Goal: Check status: Check status

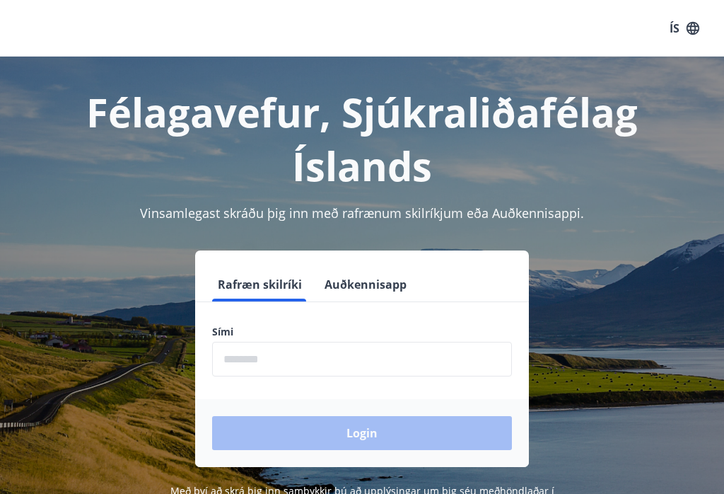
scroll to position [50, 0]
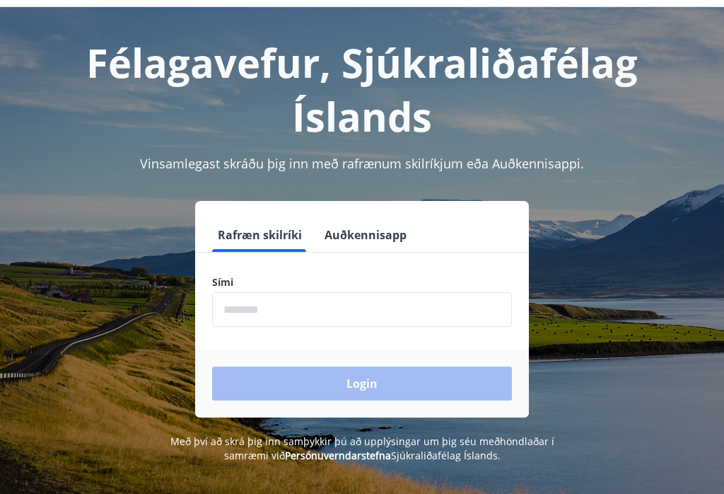
click at [242, 296] on input "phone" at bounding box center [362, 309] width 300 height 35
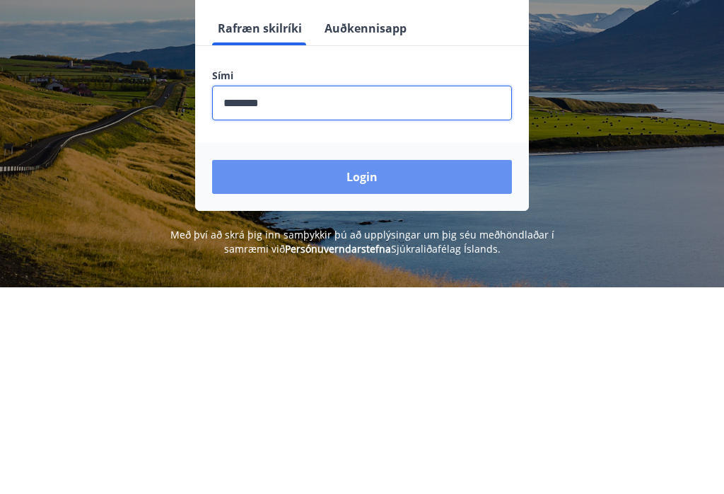
type input "********"
click at [371, 366] on button "Login" at bounding box center [362, 383] width 300 height 34
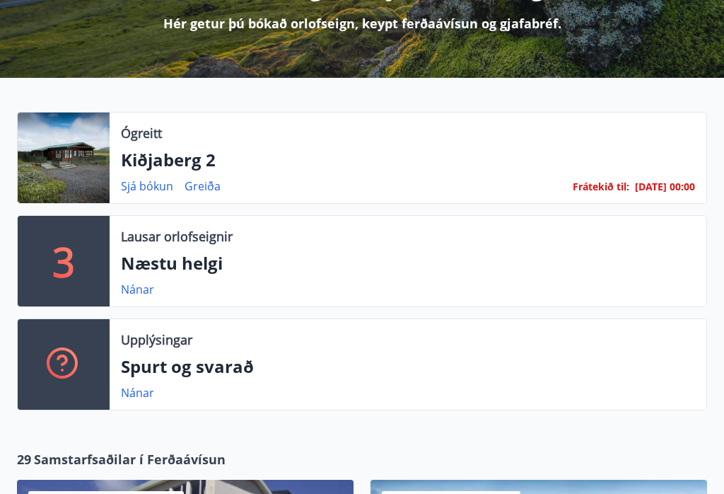
scroll to position [223, 0]
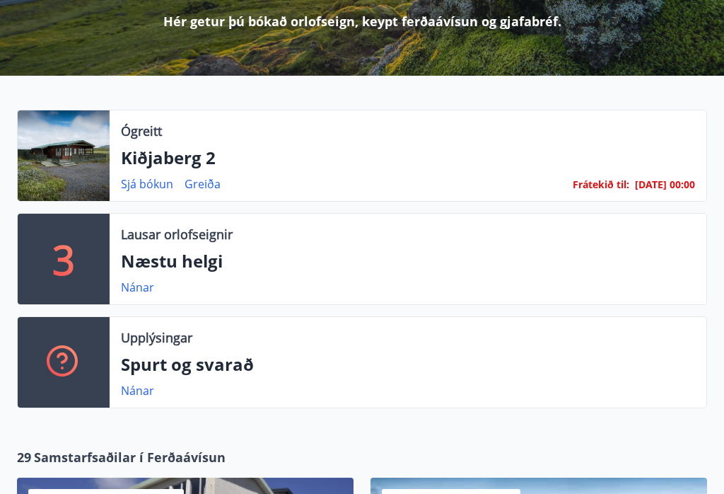
click at [194, 160] on p "Kiðjaberg 2" at bounding box center [408, 158] width 574 height 24
click at [154, 184] on link "Sjá bókun" at bounding box center [147, 184] width 52 height 16
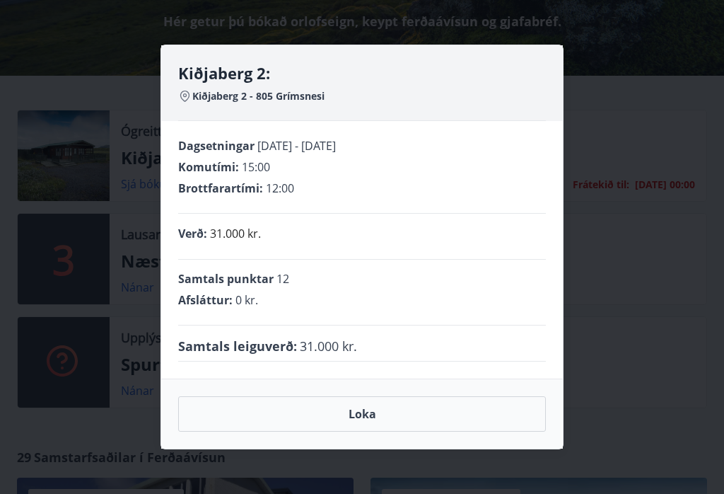
click at [371, 424] on button "Loka" at bounding box center [362, 413] width 368 height 35
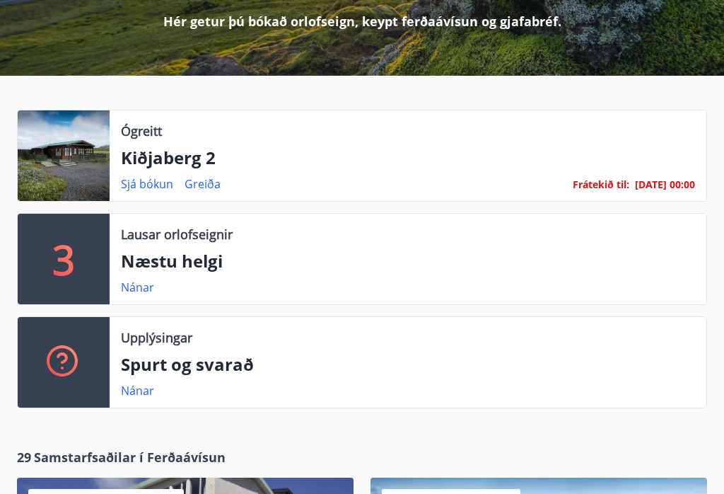
click at [178, 164] on p "Kiðjaberg 2" at bounding box center [408, 158] width 574 height 24
click at [173, 158] on p "Kiðjaberg 2" at bounding box center [408, 158] width 574 height 24
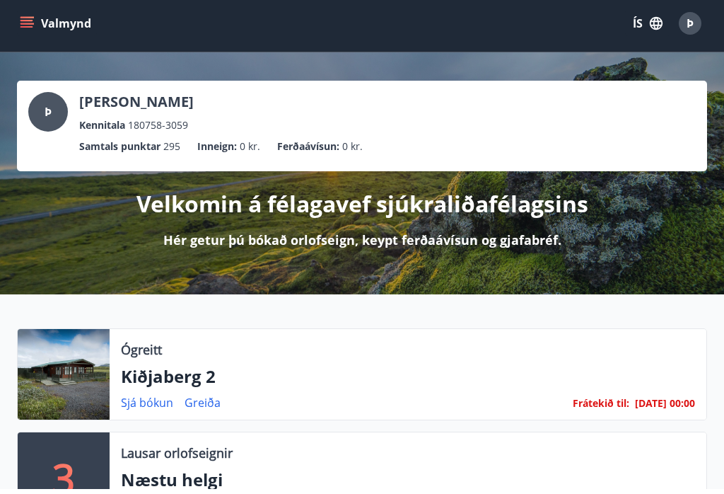
scroll to position [6, 0]
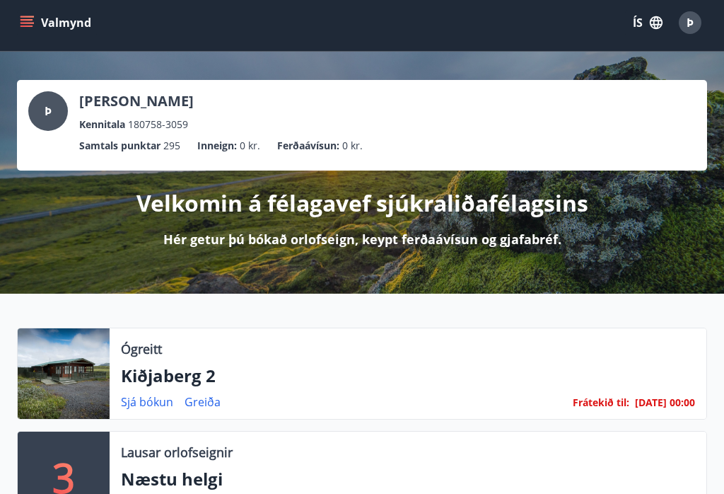
click at [162, 401] on link "Sjá bókun" at bounding box center [147, 402] width 52 height 16
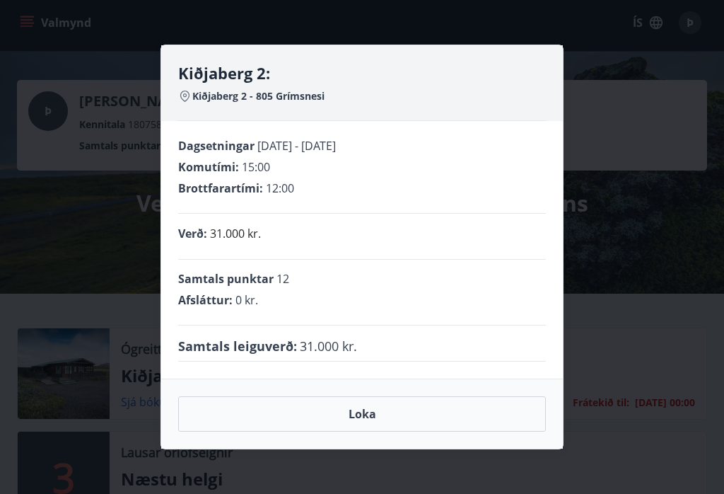
click at [272, 347] on span "Samtals leiguverð :" at bounding box center [237, 346] width 119 height 18
click at [313, 343] on span "31.000 kr." at bounding box center [328, 346] width 57 height 18
